Goal: Transaction & Acquisition: Obtain resource

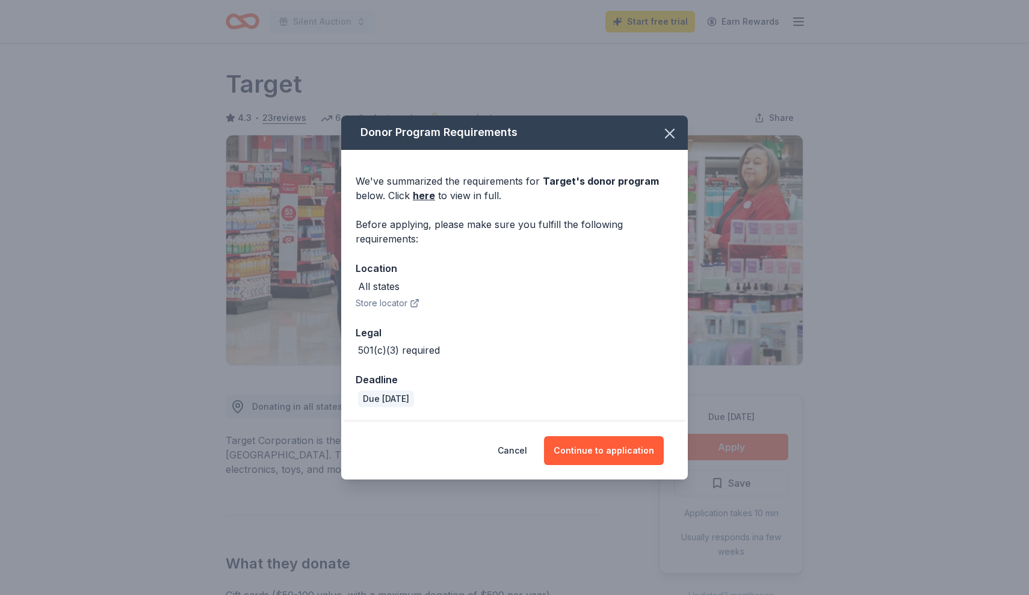
scroll to position [118, 0]
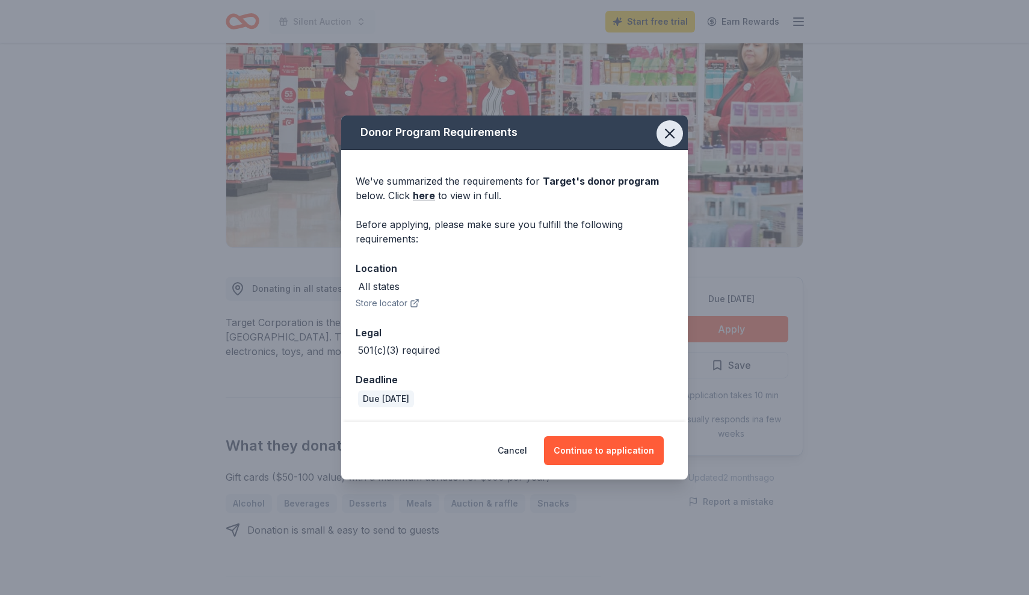
click at [672, 139] on icon "button" at bounding box center [669, 133] width 17 height 17
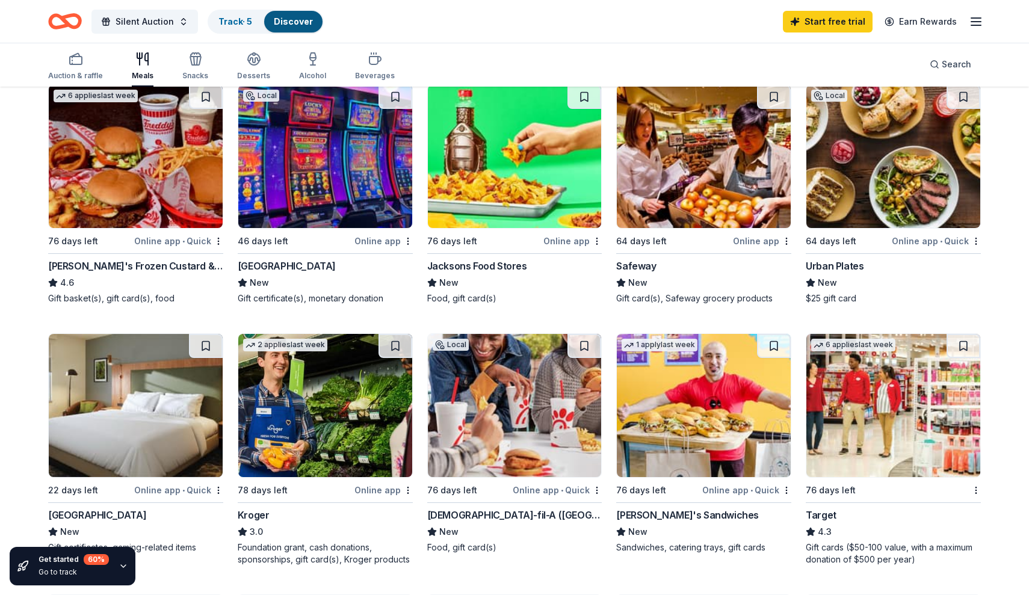
scroll to position [398, 0]
click at [200, 70] on div "Snacks" at bounding box center [195, 66] width 26 height 29
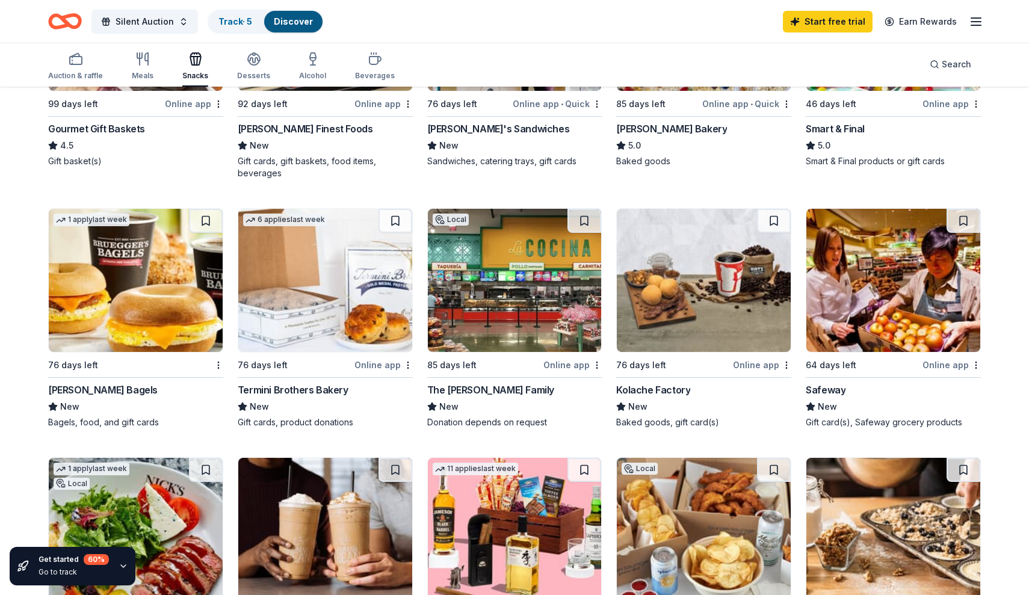
scroll to position [457, 0]
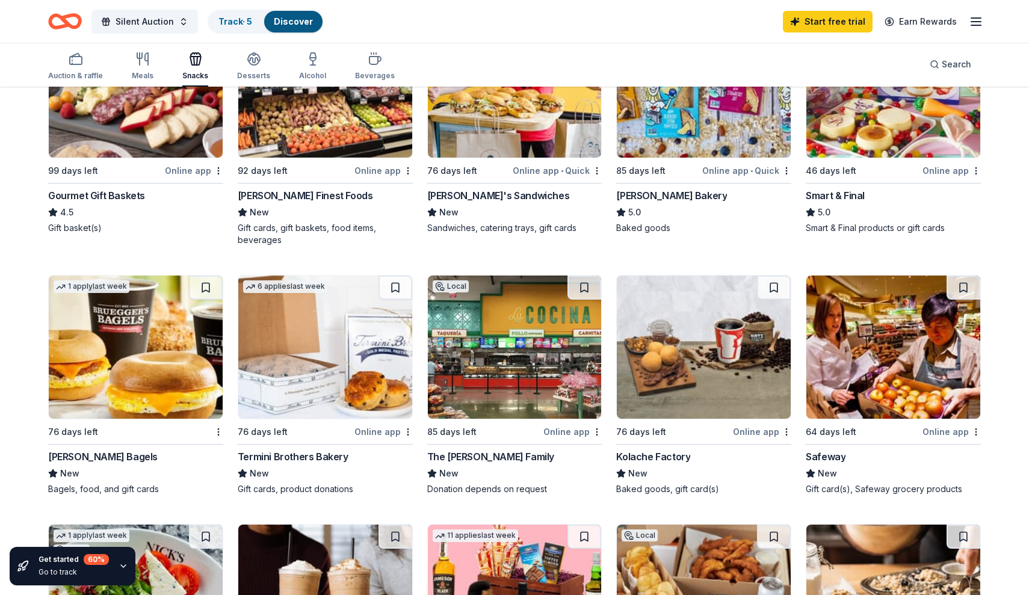
click at [680, 146] on img at bounding box center [704, 85] width 174 height 143
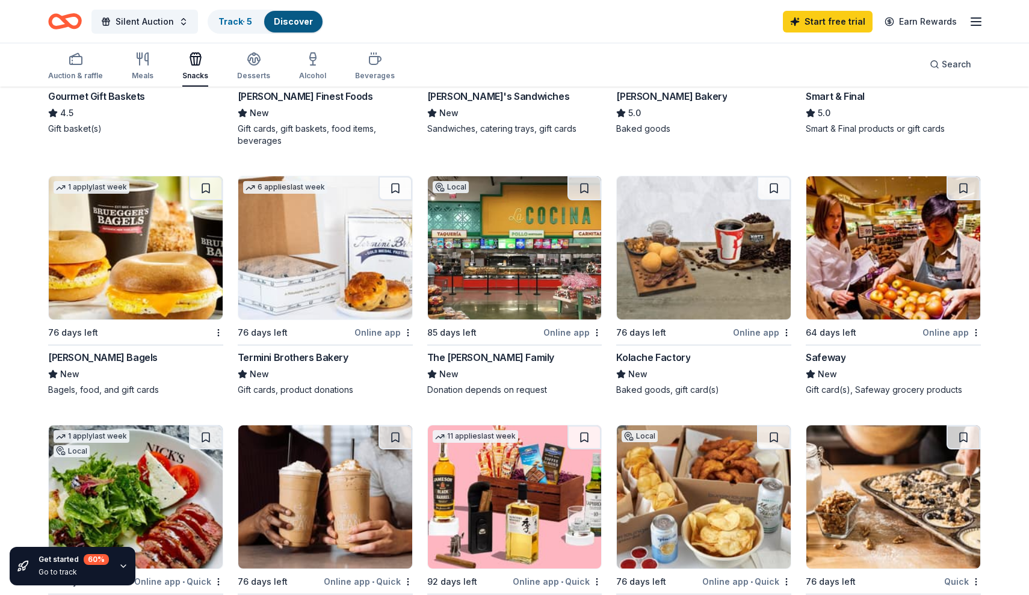
scroll to position [557, 0]
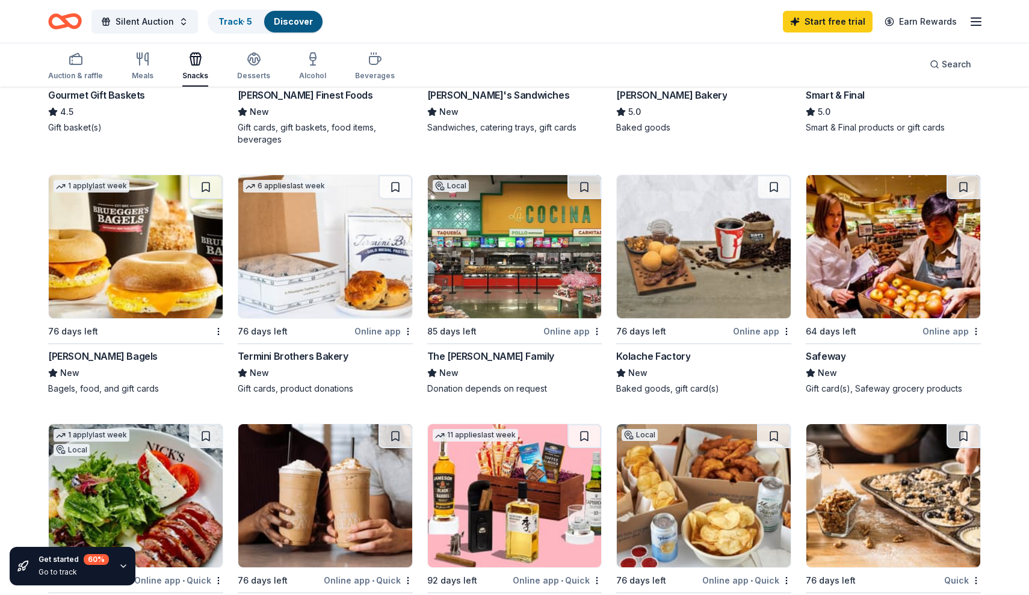
click at [525, 279] on img at bounding box center [515, 246] width 174 height 143
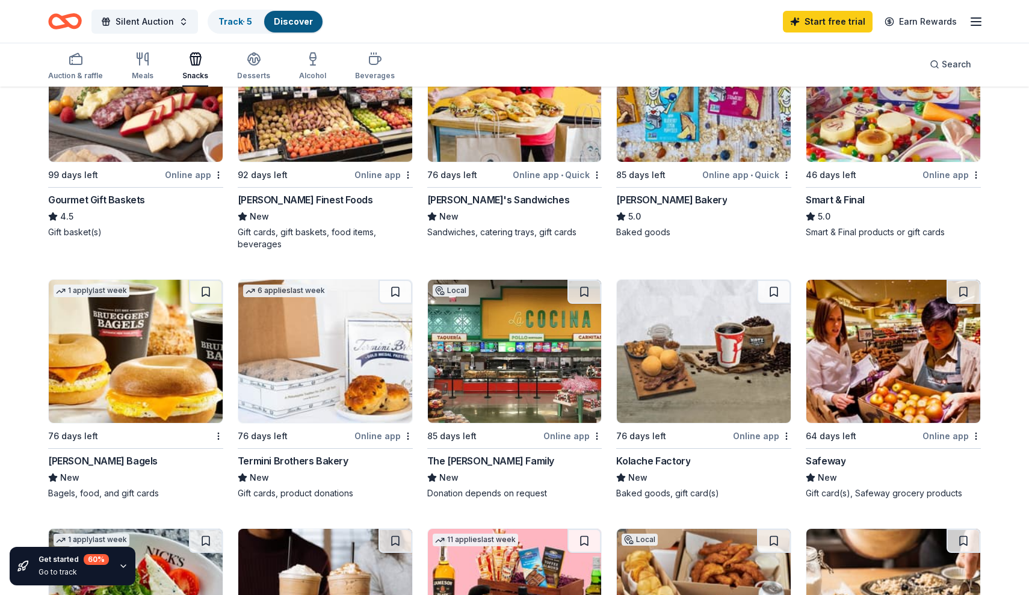
scroll to position [441, 0]
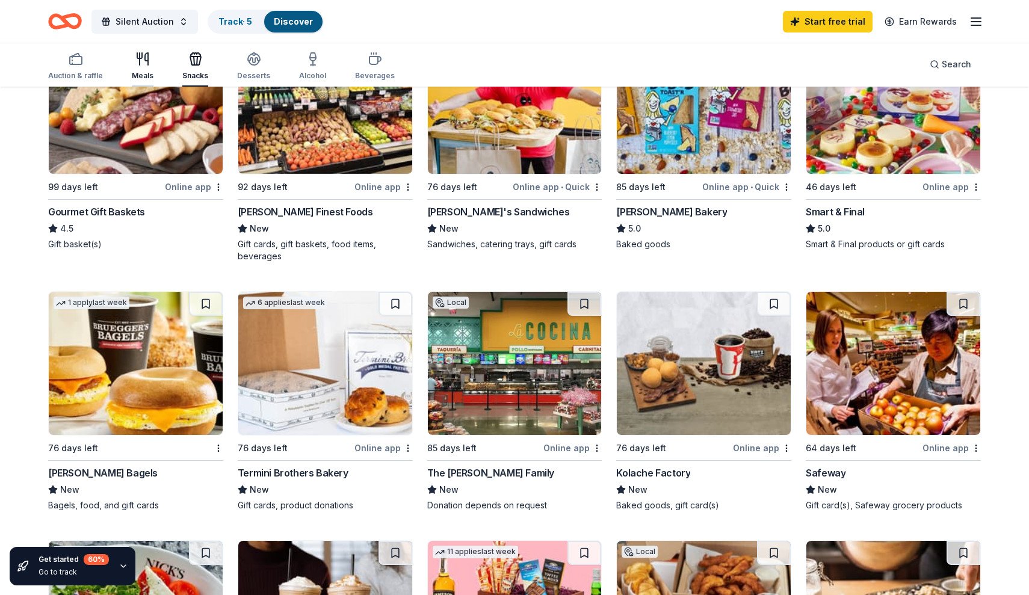
click at [147, 58] on icon "button" at bounding box center [142, 59] width 14 height 14
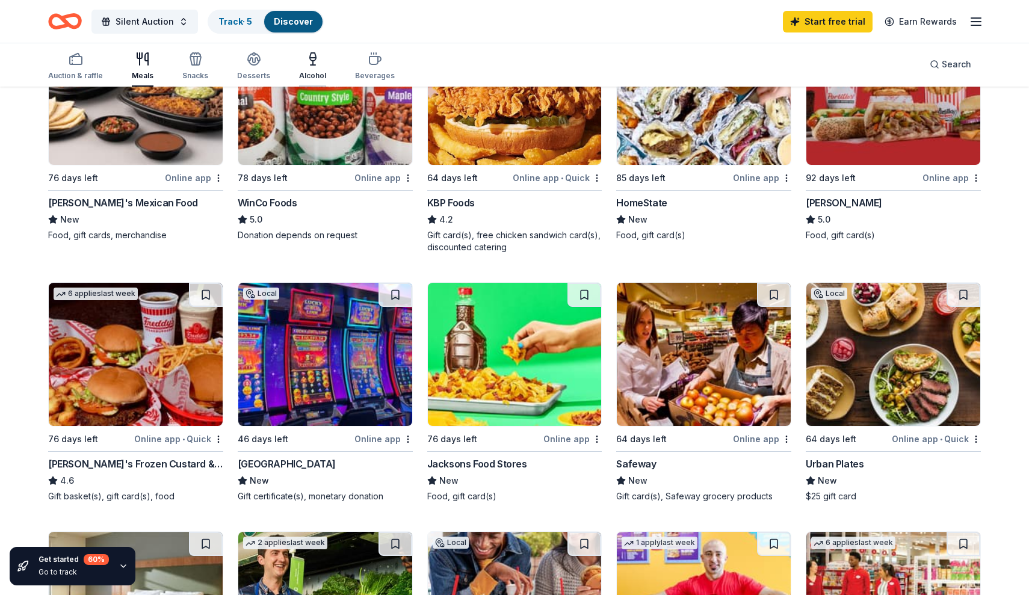
scroll to position [160, 0]
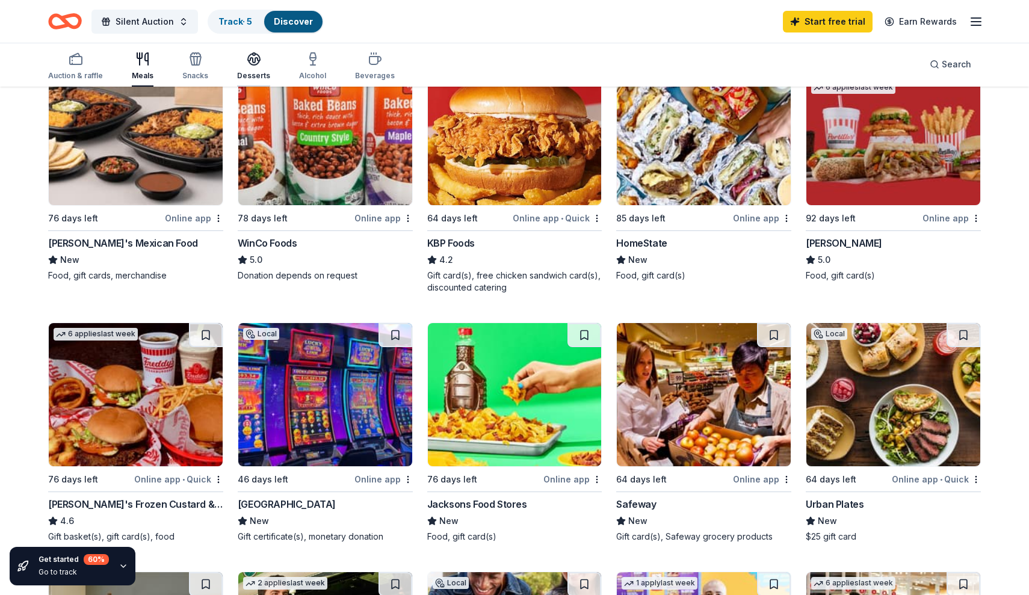
click at [259, 60] on div "button" at bounding box center [253, 59] width 33 height 14
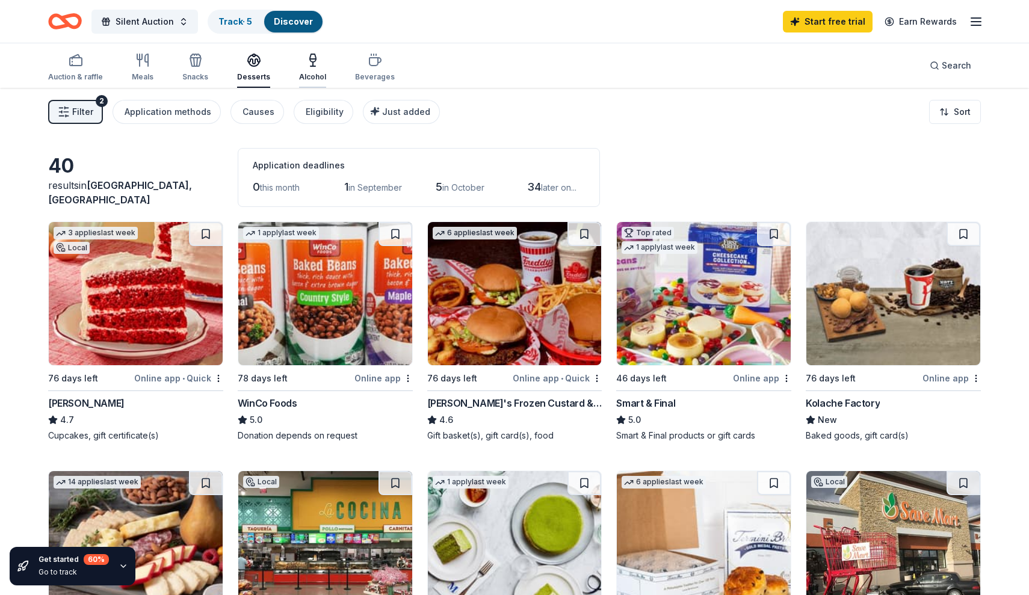
click at [315, 71] on div "Alcohol" at bounding box center [312, 67] width 27 height 29
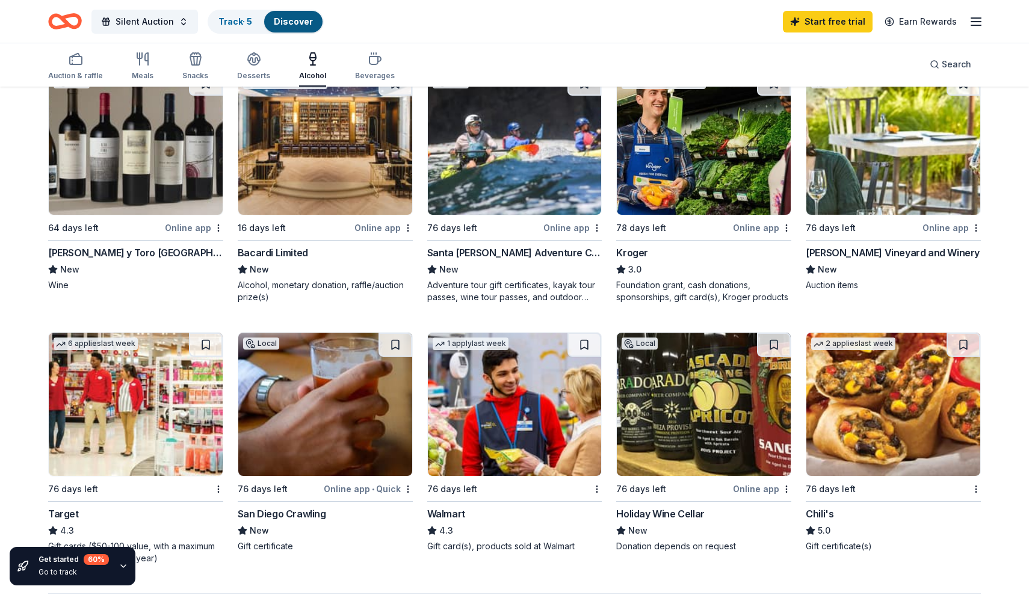
scroll to position [664, 0]
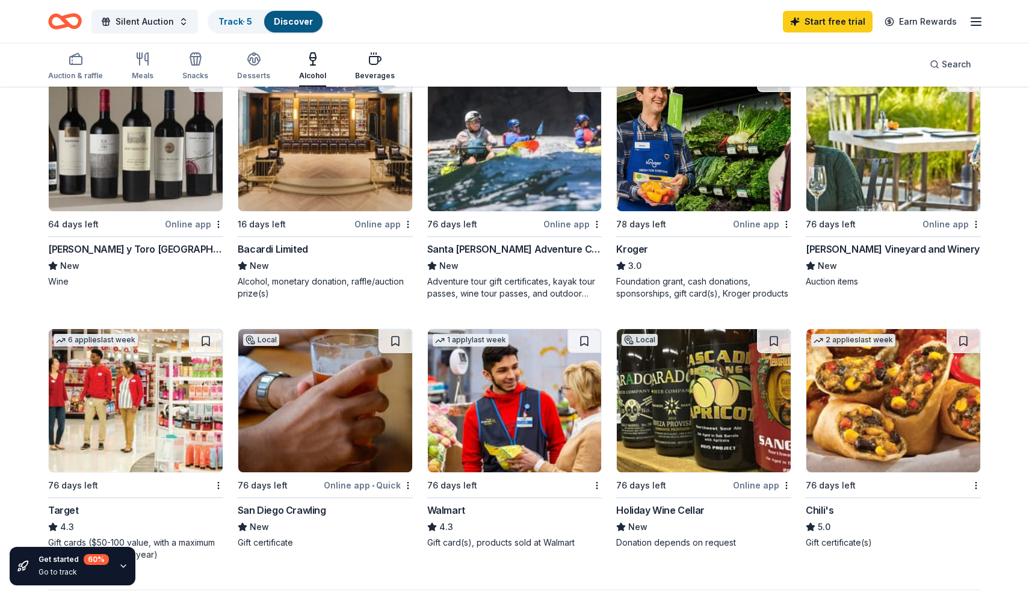
click at [368, 62] on icon "button" at bounding box center [375, 59] width 14 height 14
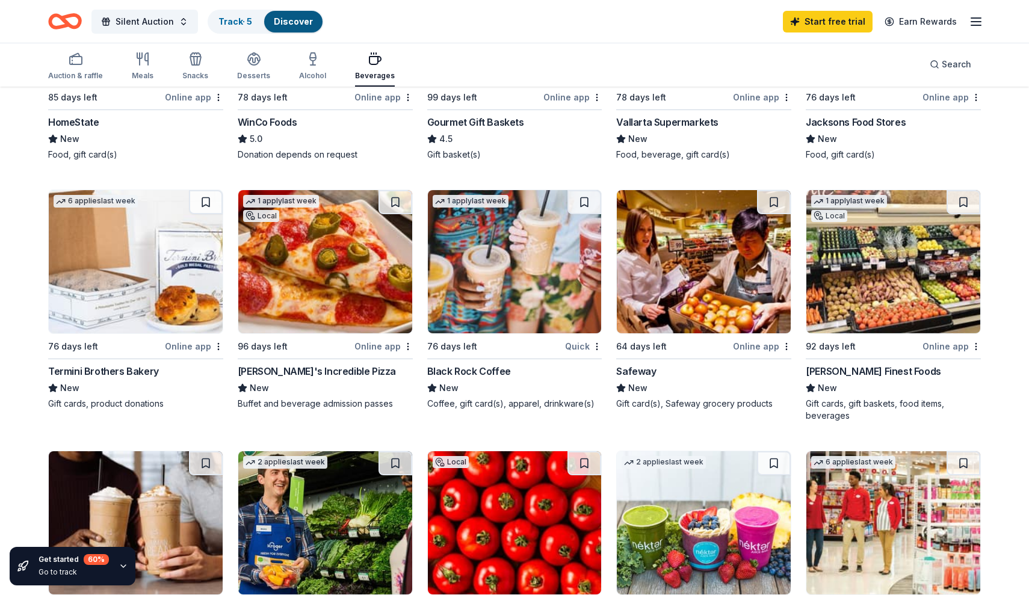
scroll to position [273, 0]
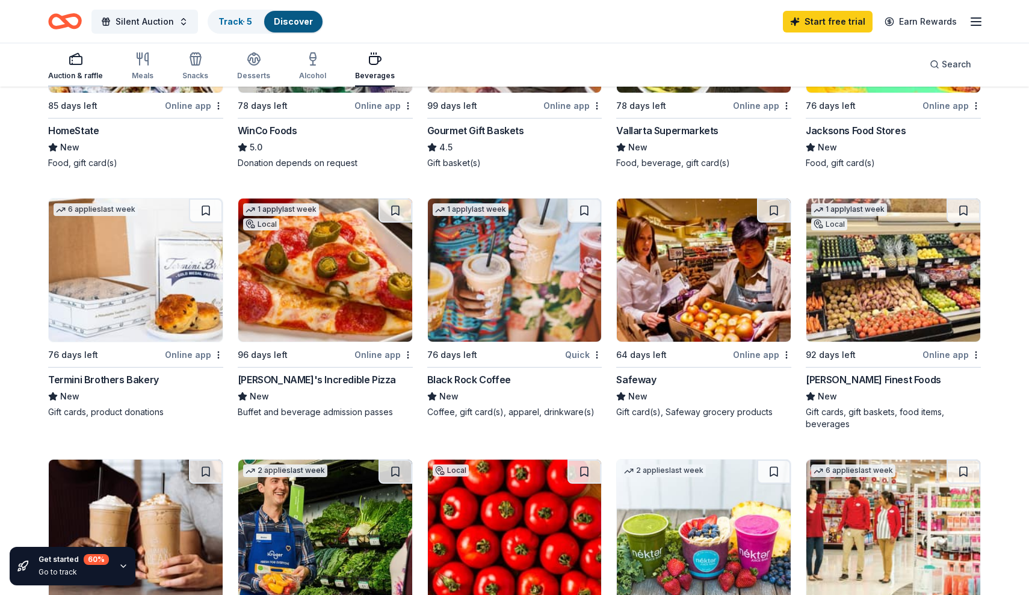
click at [82, 69] on div "Auction & raffle" at bounding box center [75, 66] width 55 height 29
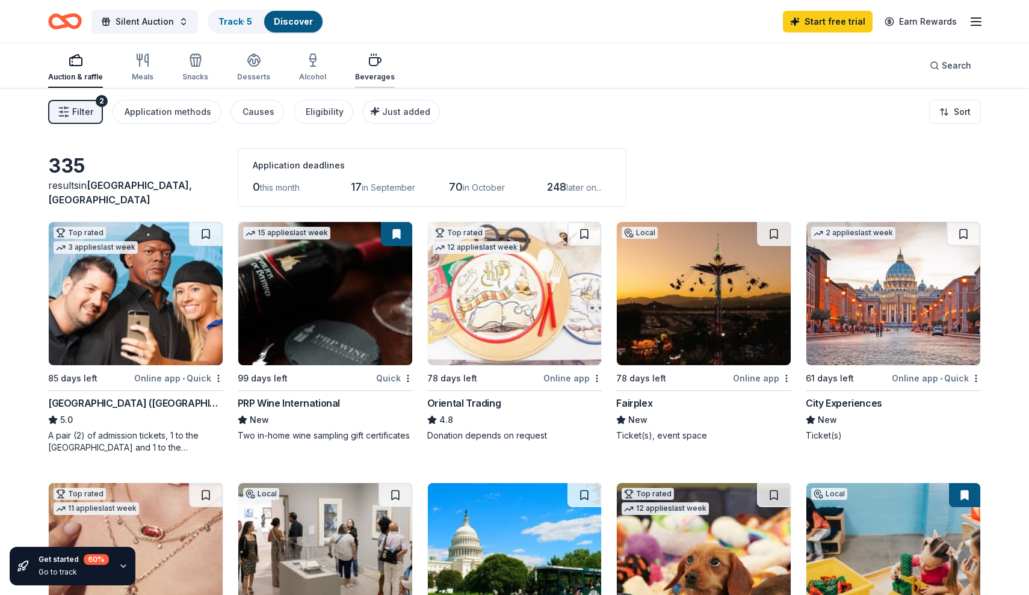
click at [377, 61] on div "button" at bounding box center [375, 60] width 40 height 14
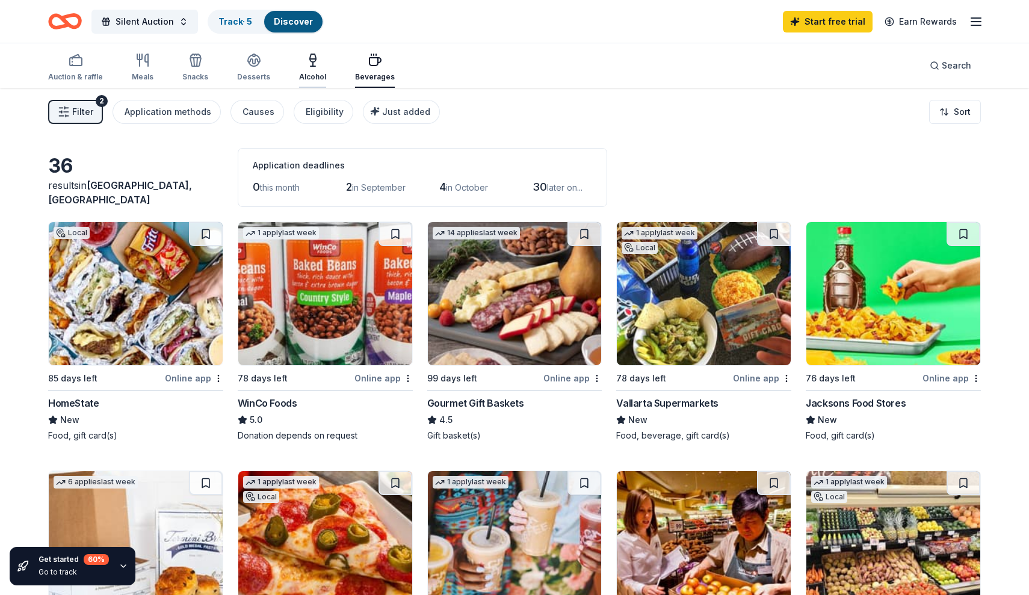
click at [315, 72] on div "Alcohol" at bounding box center [312, 77] width 27 height 10
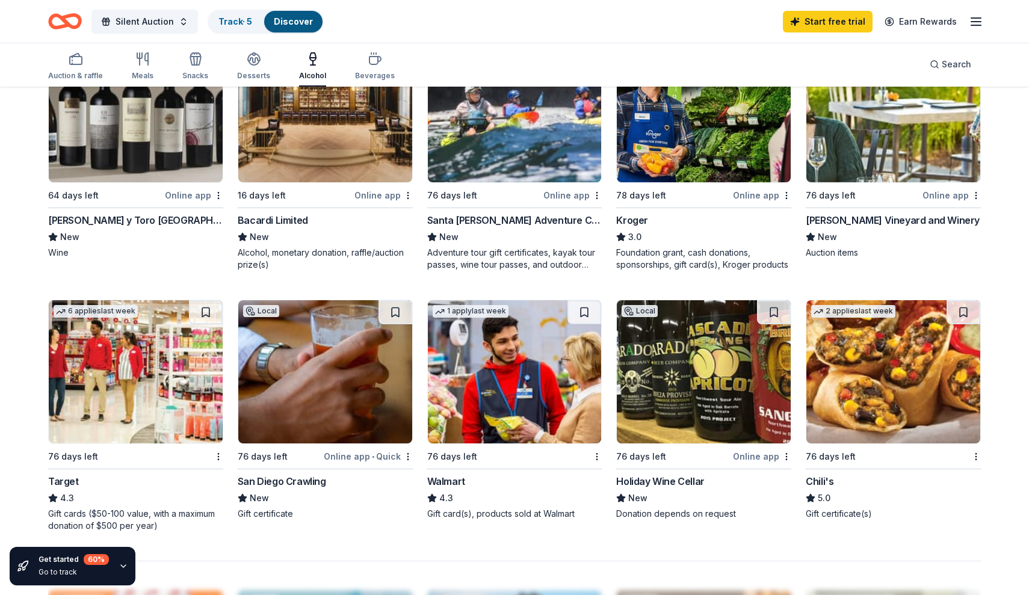
scroll to position [634, 0]
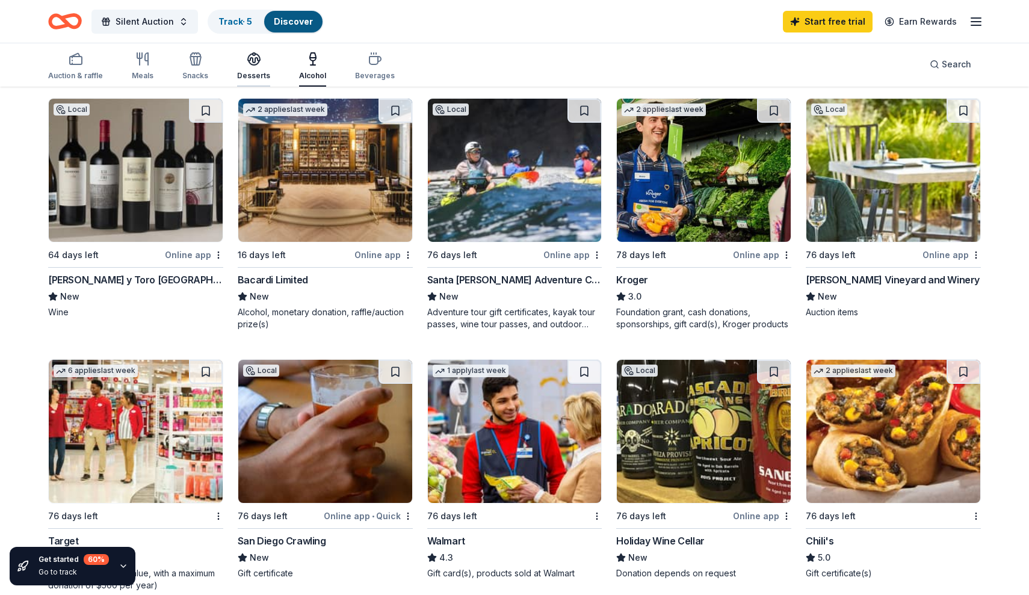
click at [255, 64] on icon "button" at bounding box center [254, 63] width 11 height 4
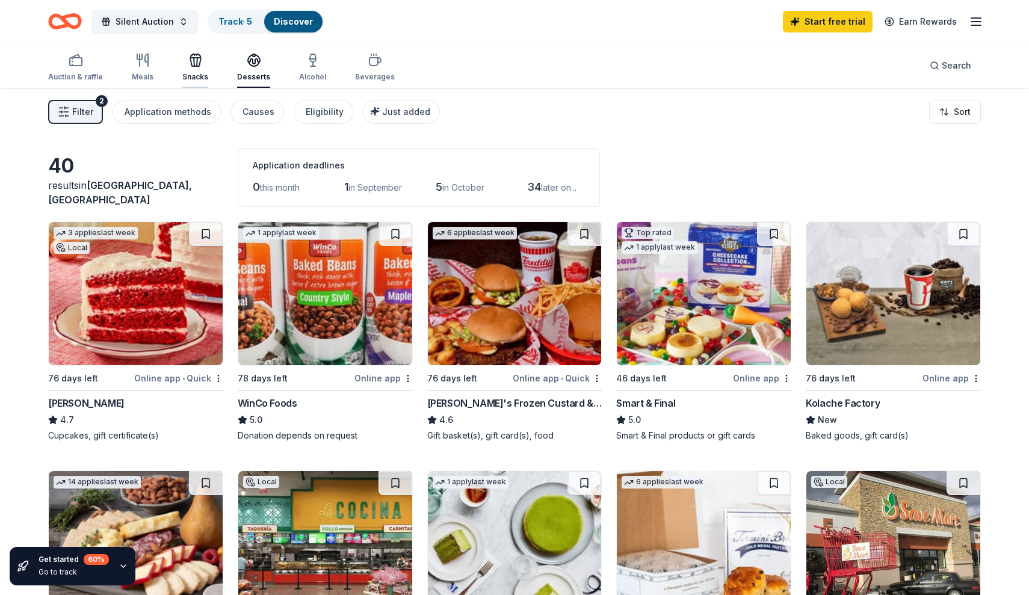
click at [206, 67] on div "Snacks" at bounding box center [195, 67] width 26 height 29
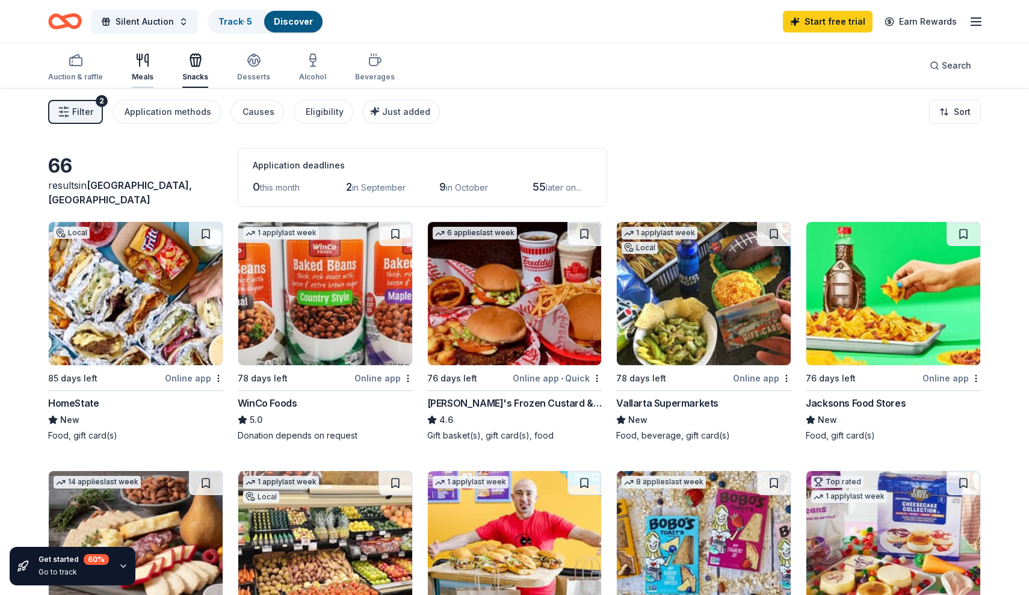
click at [145, 61] on icon "button" at bounding box center [142, 60] width 14 height 14
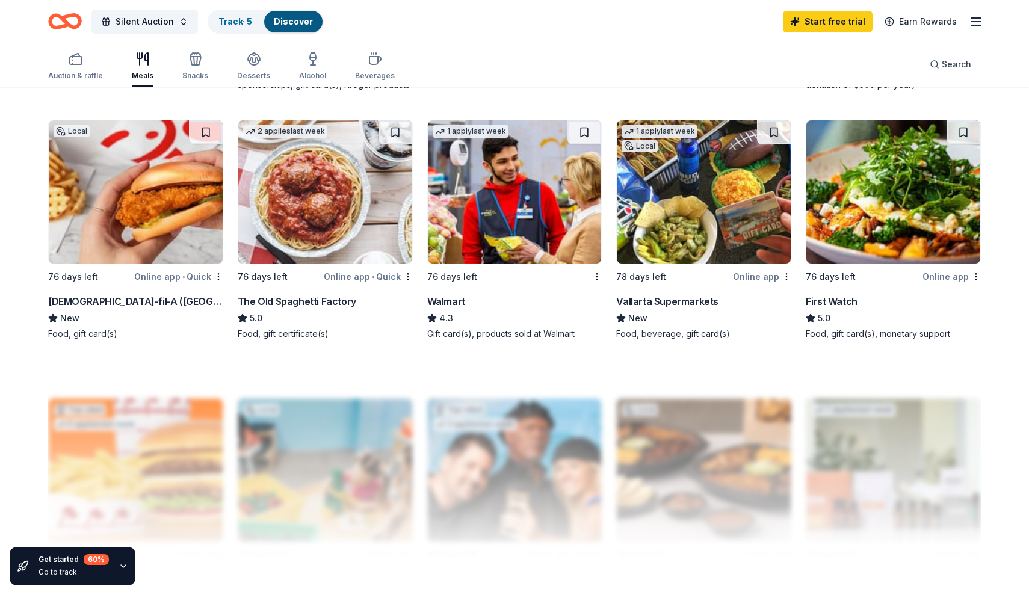
scroll to position [875, 0]
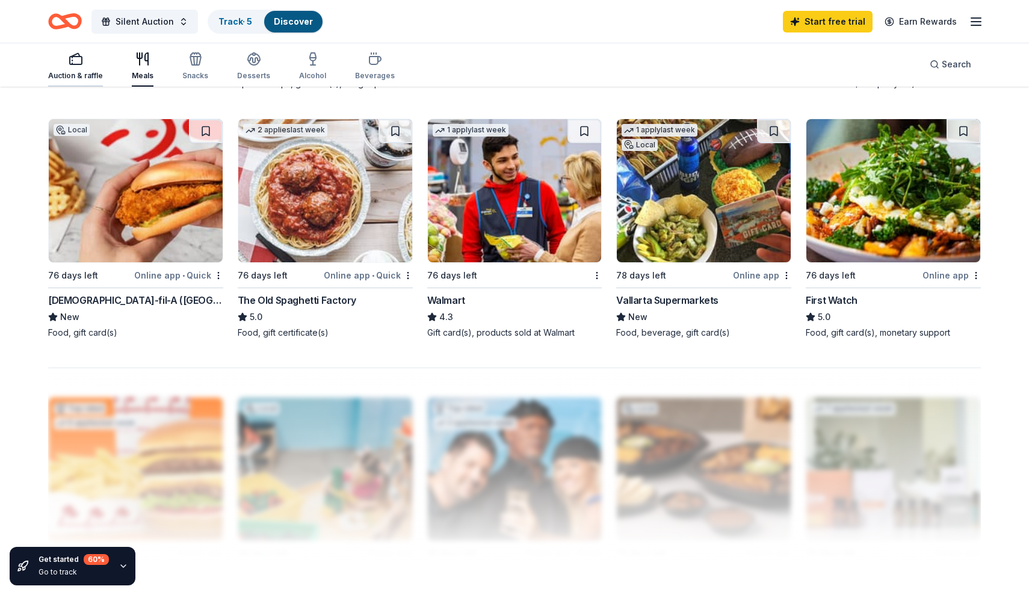
click at [91, 63] on div "button" at bounding box center [75, 59] width 55 height 14
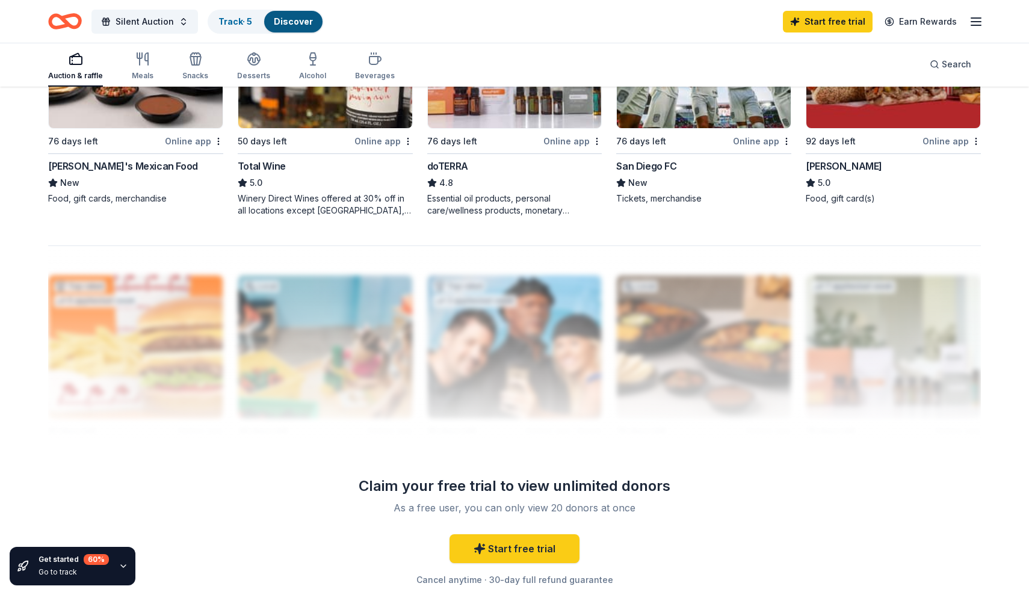
scroll to position [1029, 0]
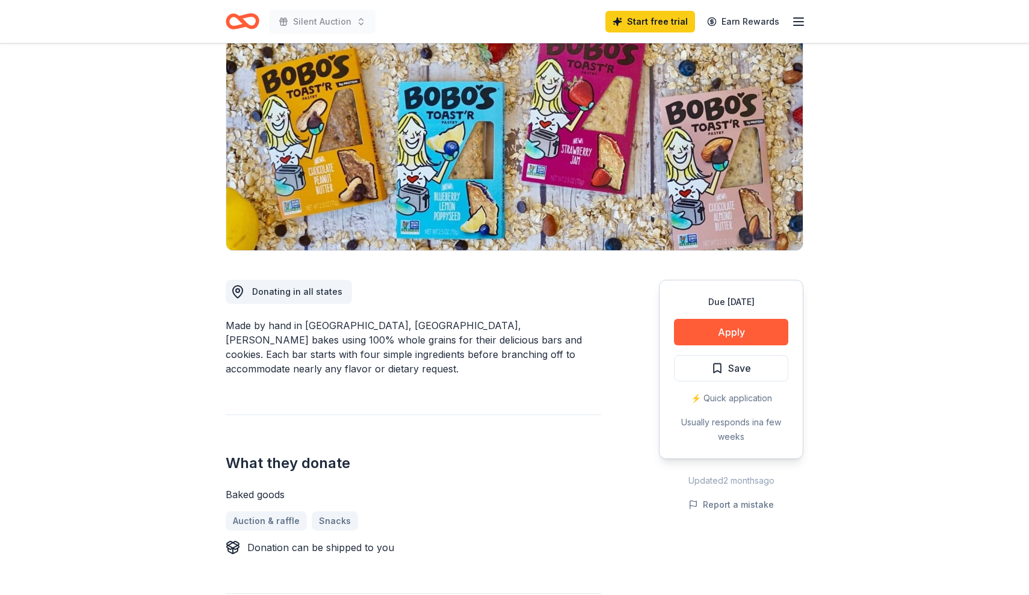
scroll to position [122, 0]
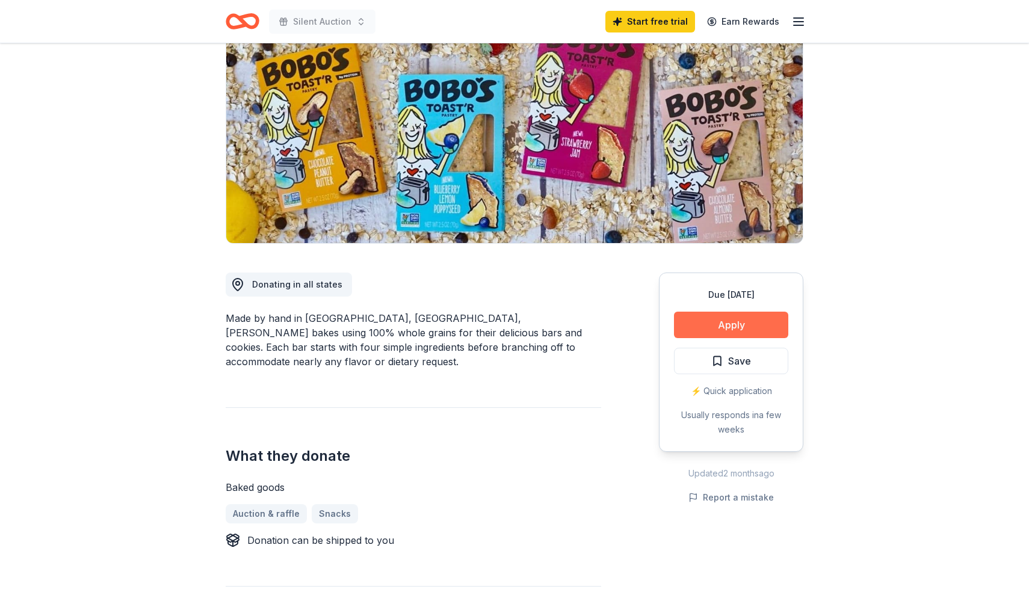
click at [696, 334] on button "Apply" at bounding box center [731, 325] width 114 height 26
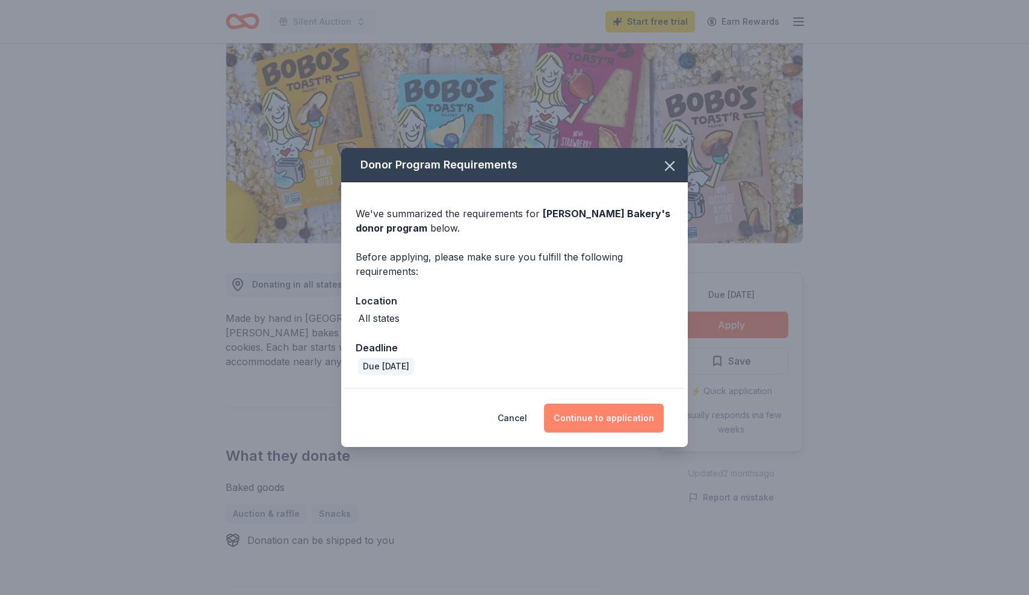
click at [580, 407] on button "Continue to application" at bounding box center [604, 418] width 120 height 29
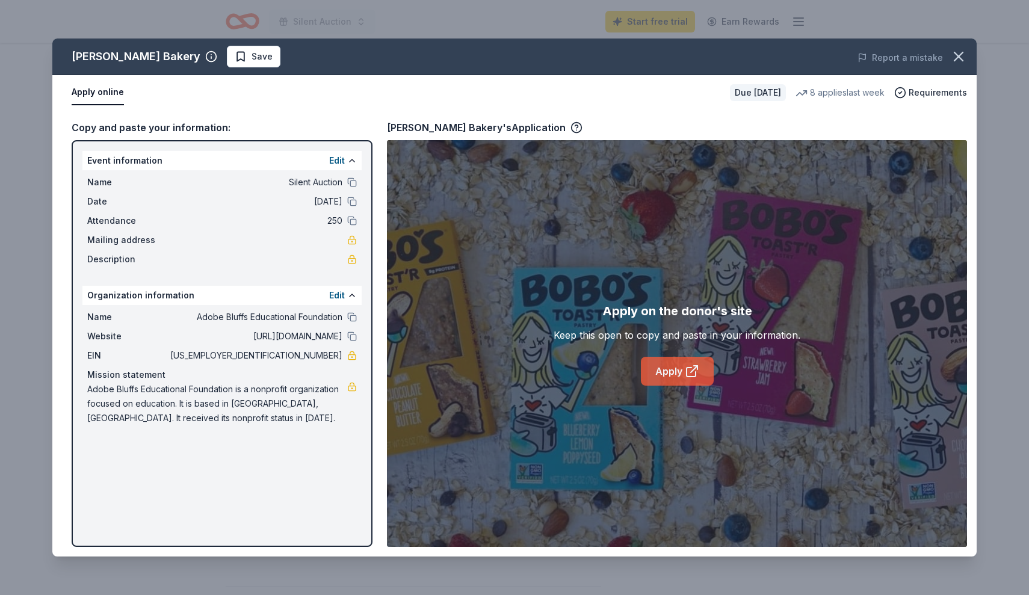
click at [658, 372] on link "Apply" at bounding box center [677, 371] width 73 height 29
click at [959, 61] on icon "button" at bounding box center [958, 56] width 17 height 17
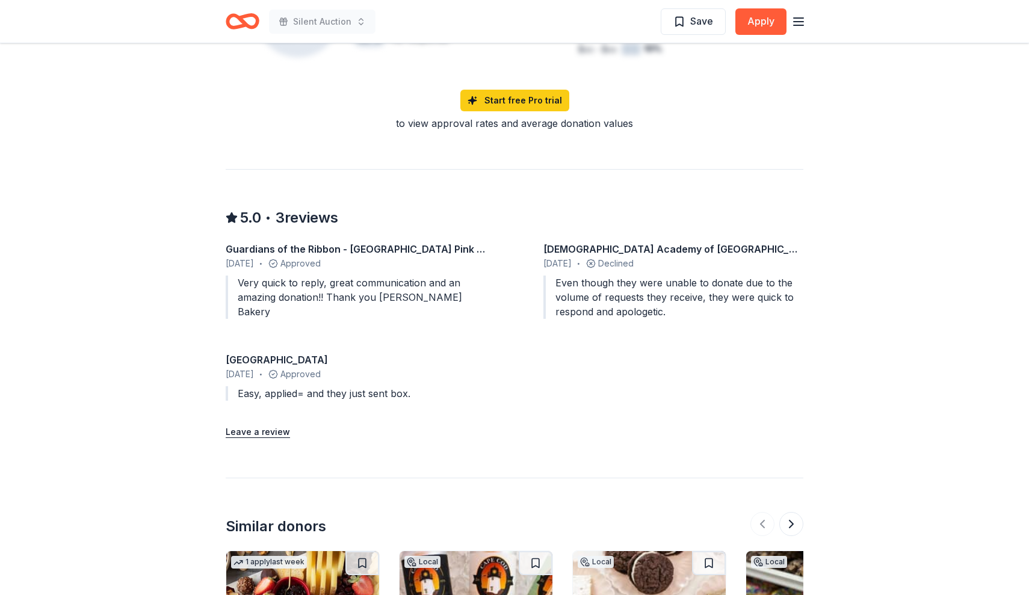
scroll to position [937, 0]
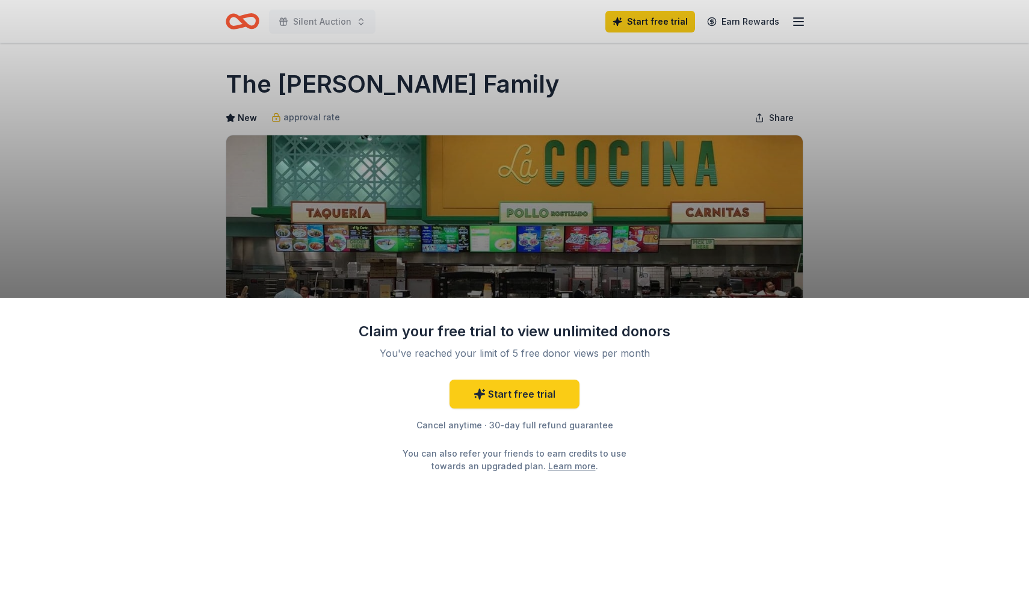
click at [652, 55] on div "Claim your free trial to view unlimited donors You've reached your limit of 5 f…" at bounding box center [514, 297] width 1029 height 595
click at [569, 462] on link "Learn more" at bounding box center [572, 466] width 48 height 13
